Goal: Task Accomplishment & Management: Manage account settings

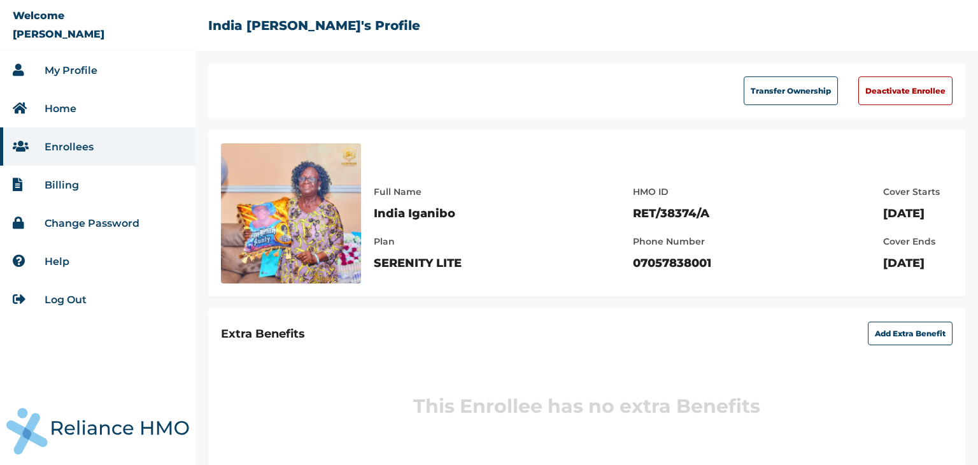
drag, startPoint x: 0, startPoint y: 0, endPoint x: 56, endPoint y: 71, distance: 90.2
click at [56, 71] on link "My Profile" at bounding box center [71, 70] width 53 height 12
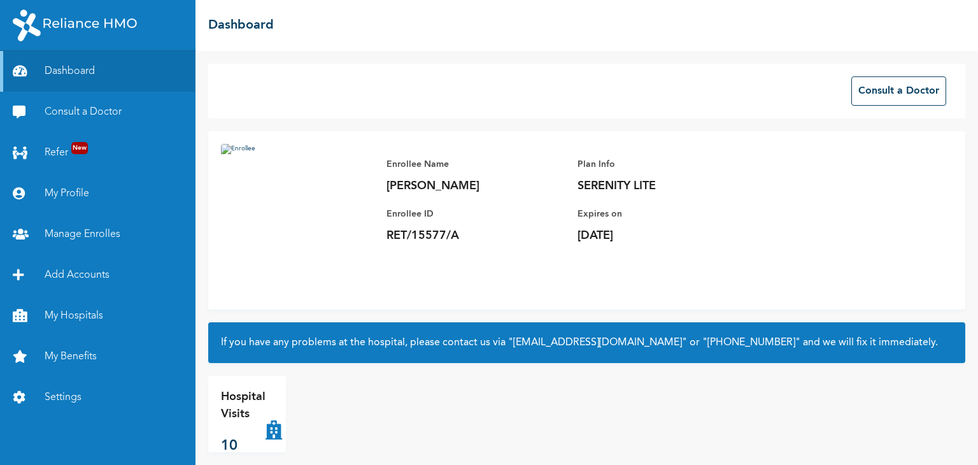
scroll to position [13, 0]
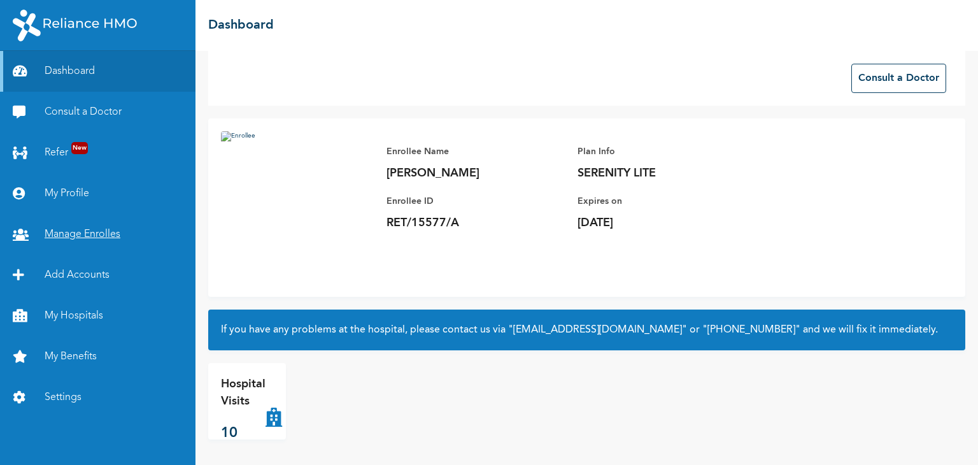
click at [90, 243] on link "Manage Enrolles" at bounding box center [97, 234] width 195 height 41
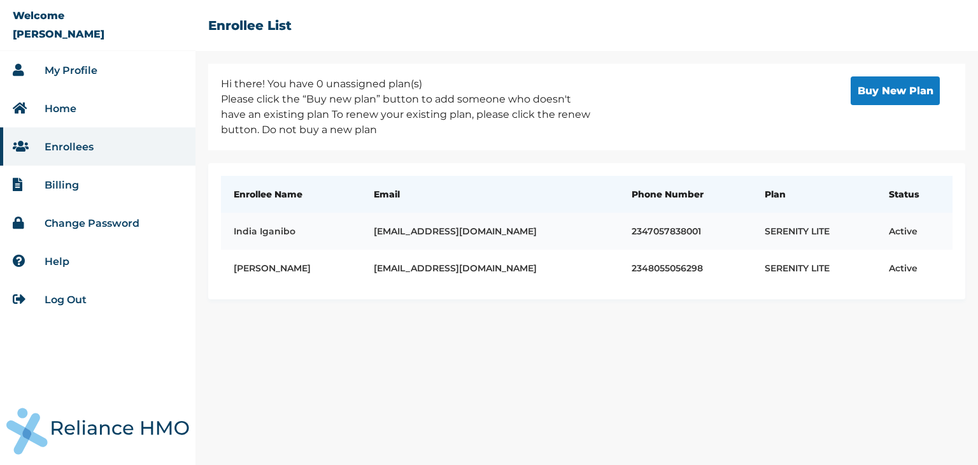
click at [476, 245] on td "[EMAIL_ADDRESS][DOMAIN_NAME]" at bounding box center [490, 231] width 258 height 37
click at [456, 265] on td "[EMAIL_ADDRESS][DOMAIN_NAME]" at bounding box center [490, 268] width 258 height 37
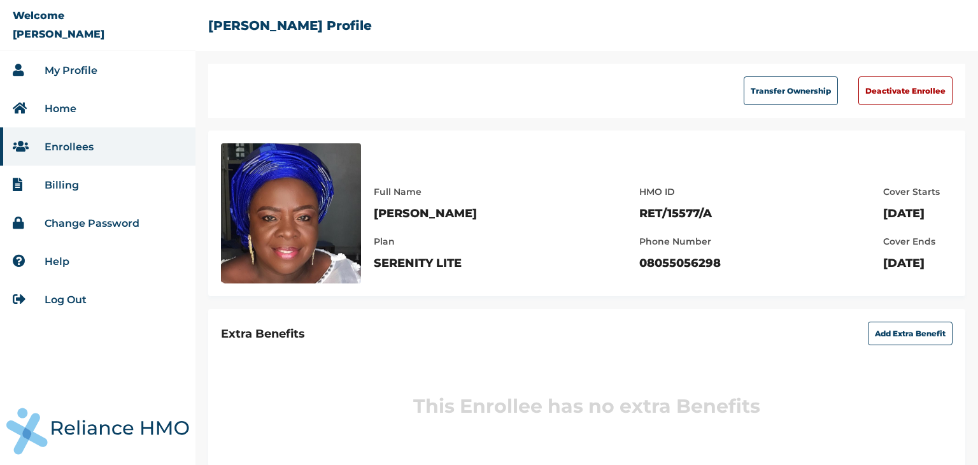
scroll to position [24, 0]
